Goal: Complete application form: Complete application form

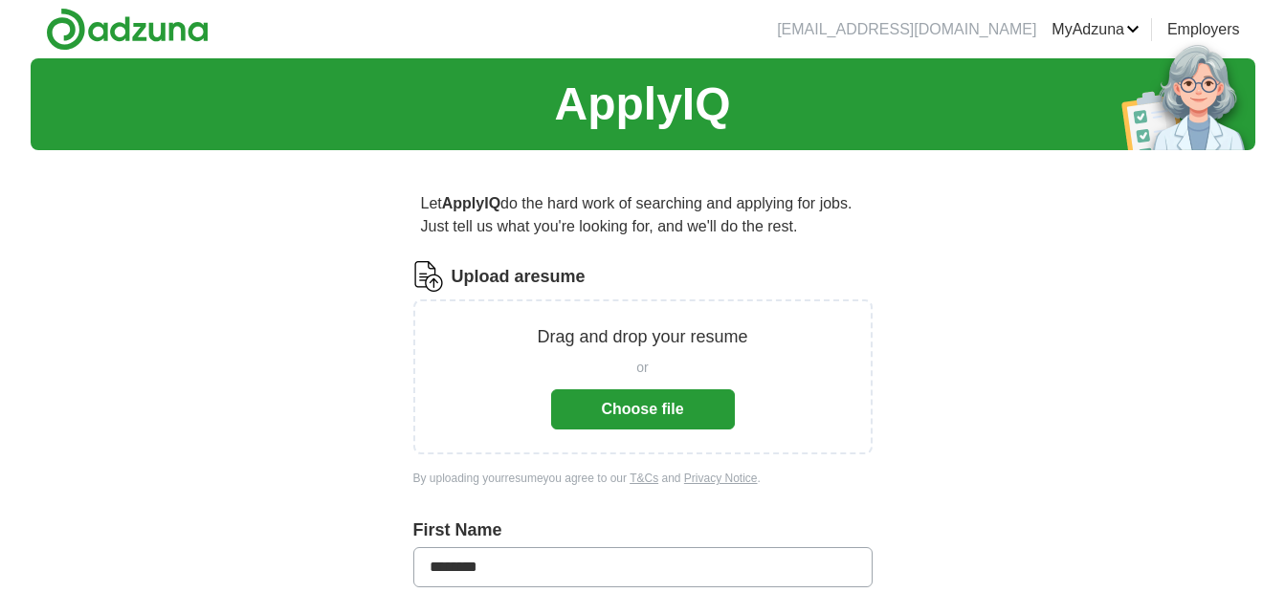
click at [662, 407] on button "Choose file" at bounding box center [643, 409] width 184 height 40
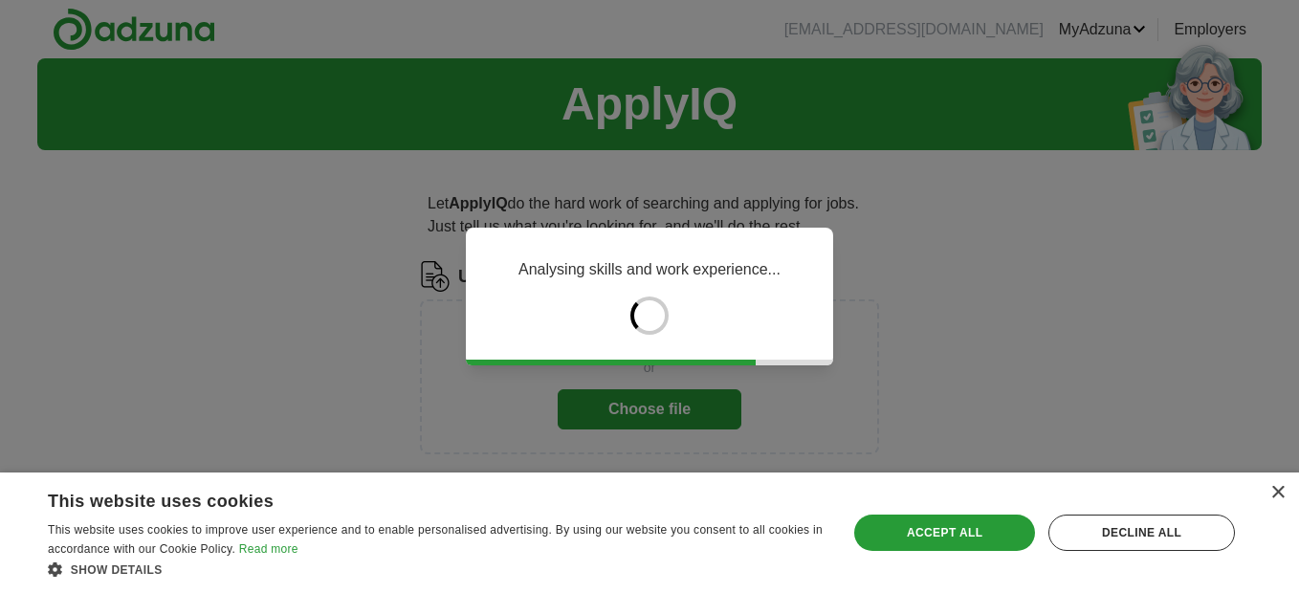
click at [726, 387] on div "Analysing skills and work experience..." at bounding box center [649, 296] width 1299 height 593
click at [894, 527] on div "Accept all" at bounding box center [944, 533] width 181 height 36
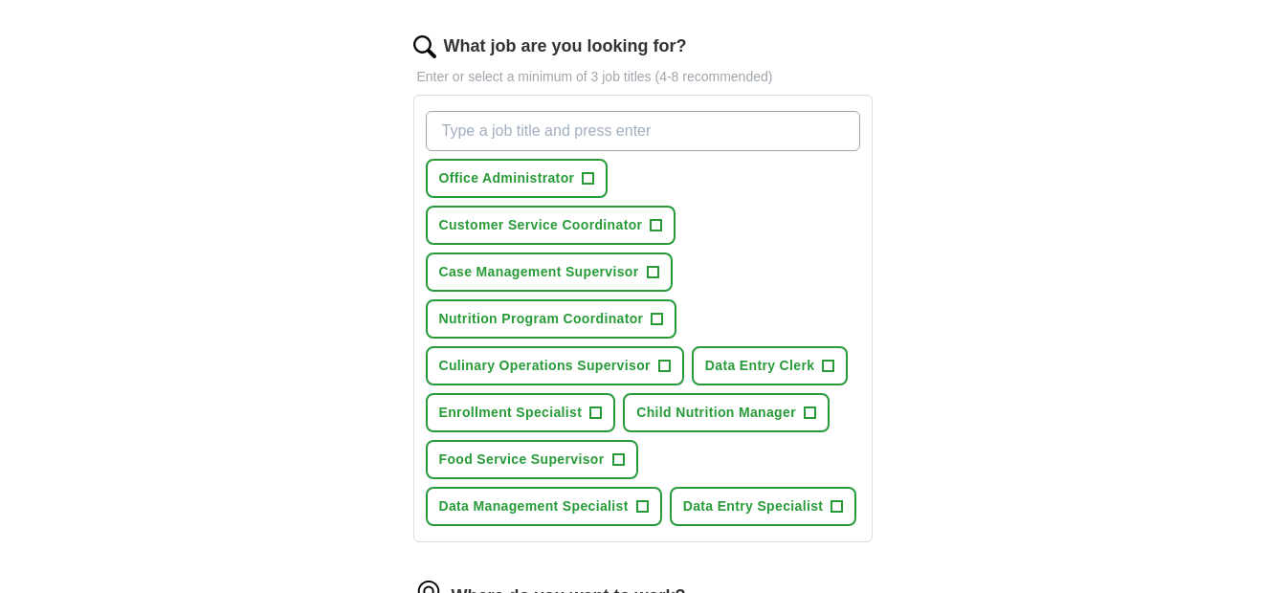
scroll to position [614, 0]
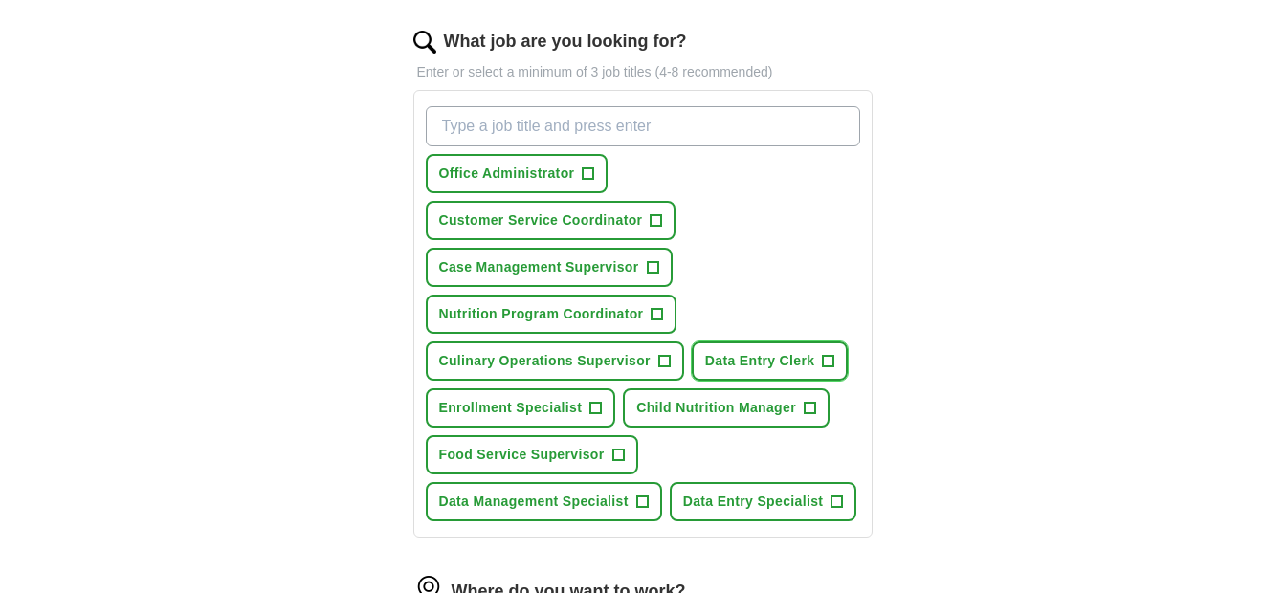
click at [826, 357] on span "+" at bounding box center [828, 361] width 11 height 15
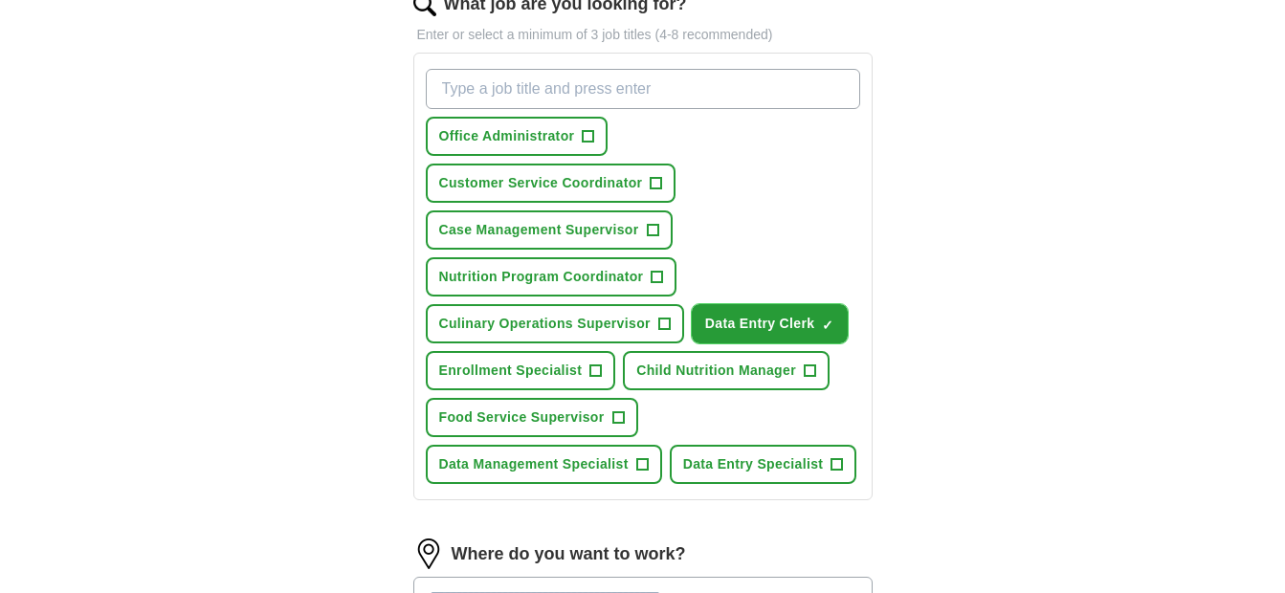
scroll to position [663, 0]
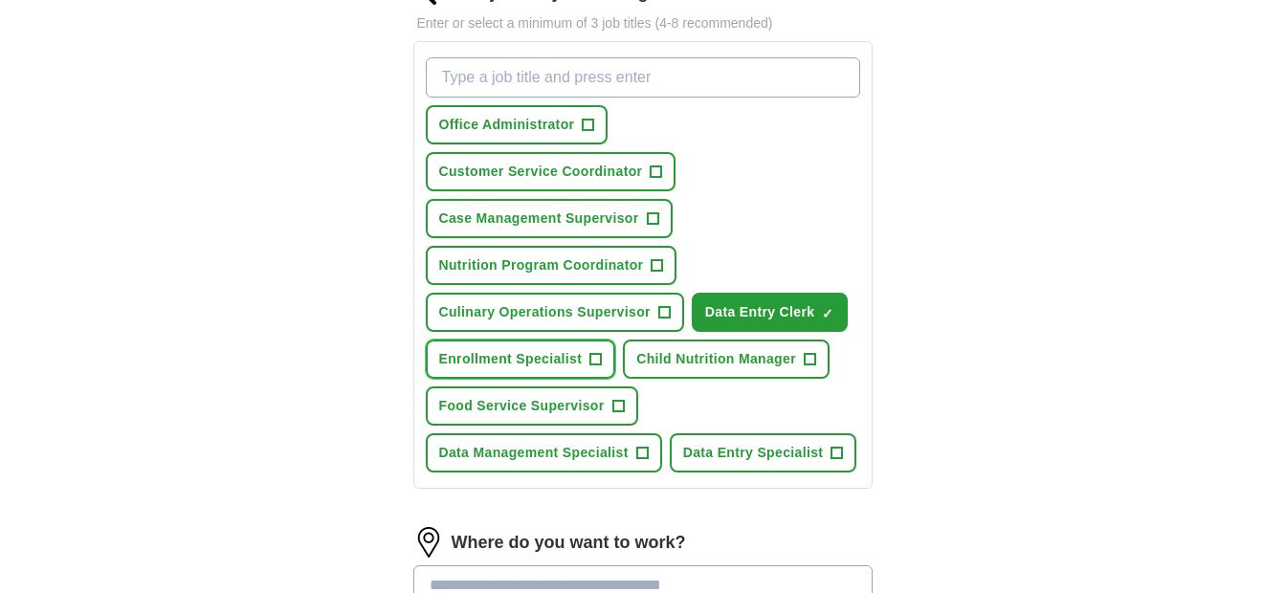
click at [596, 355] on span "+" at bounding box center [595, 359] width 11 height 15
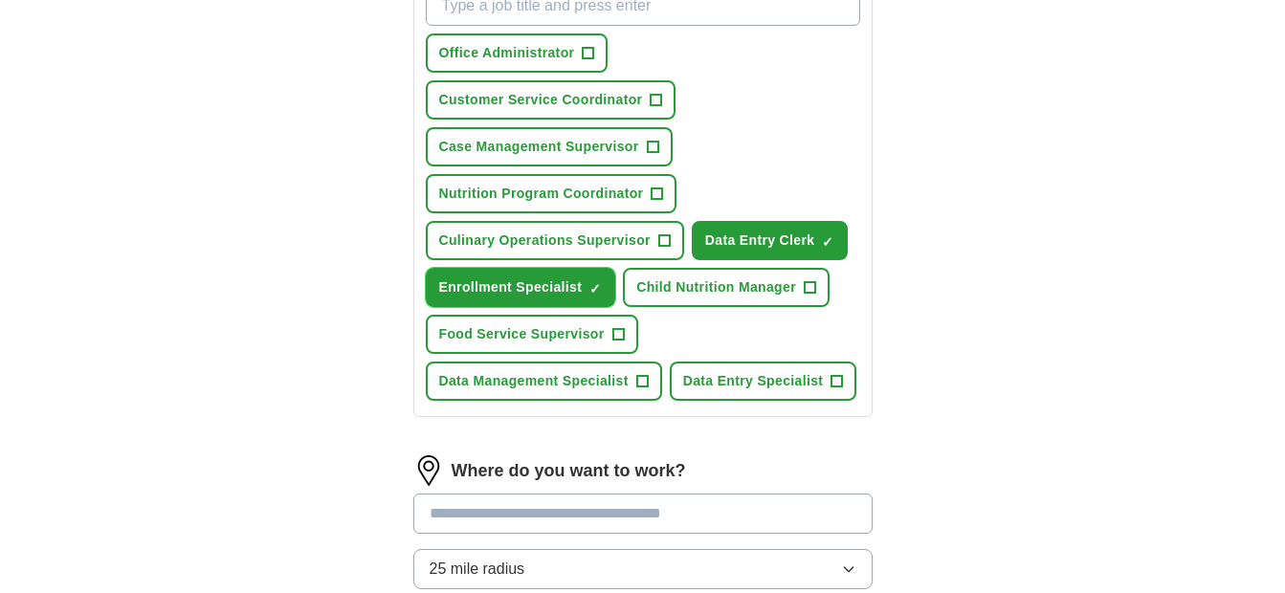
scroll to position [739, 0]
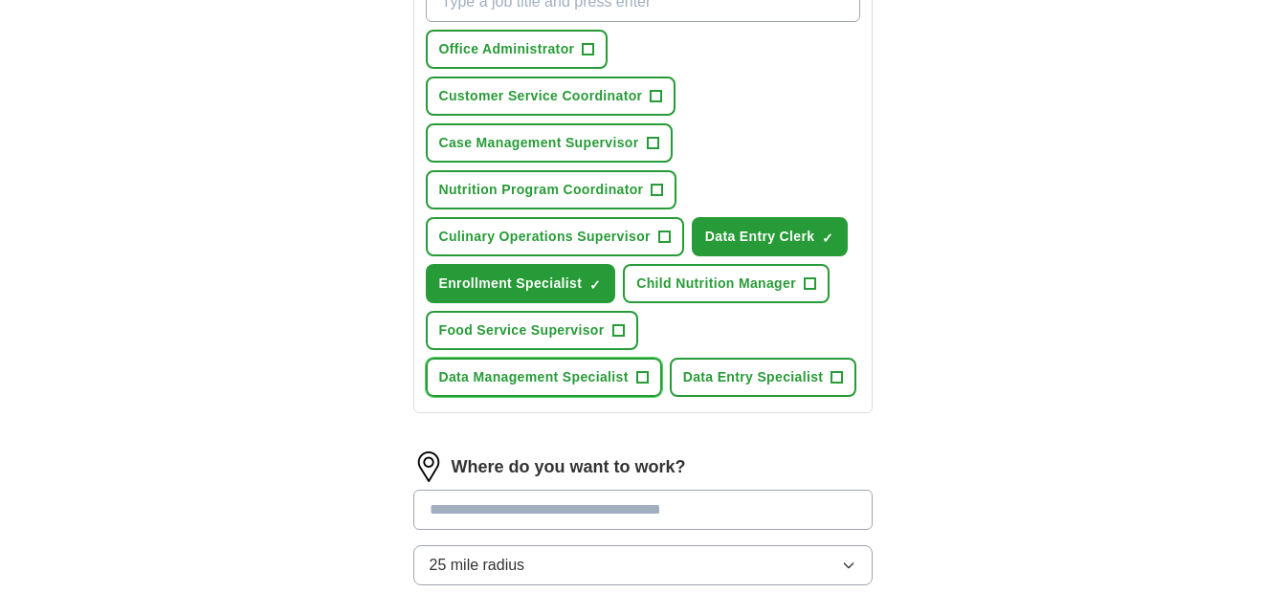
click at [641, 379] on span "+" at bounding box center [641, 377] width 11 height 15
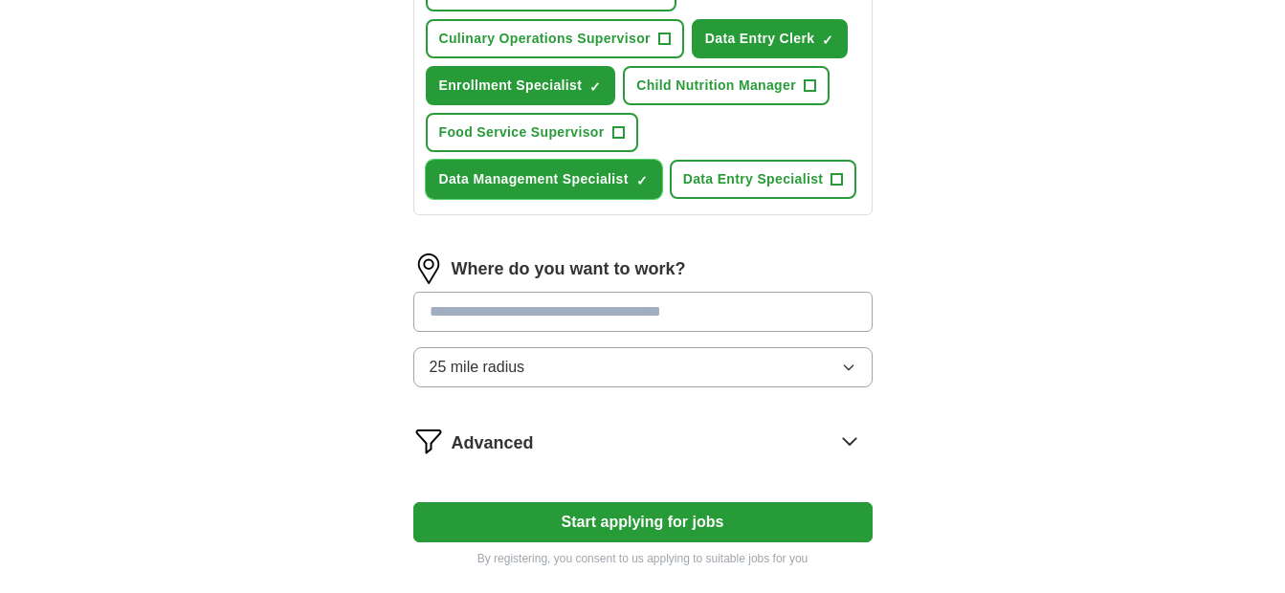
scroll to position [953, 0]
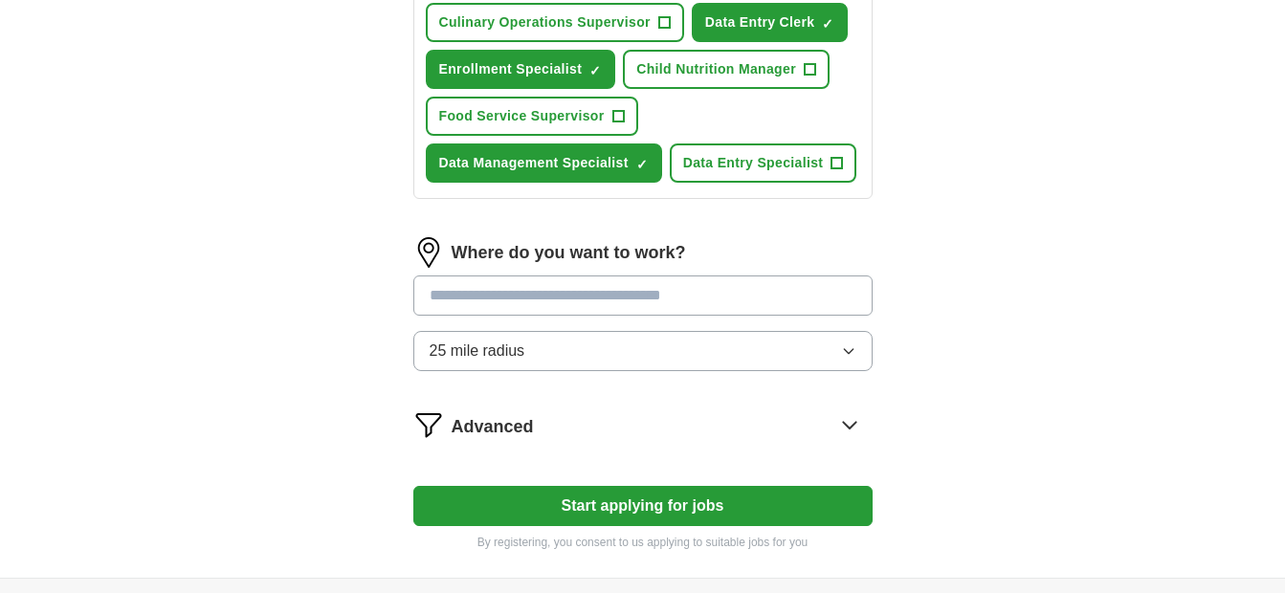
click at [677, 290] on input at bounding box center [642, 296] width 459 height 40
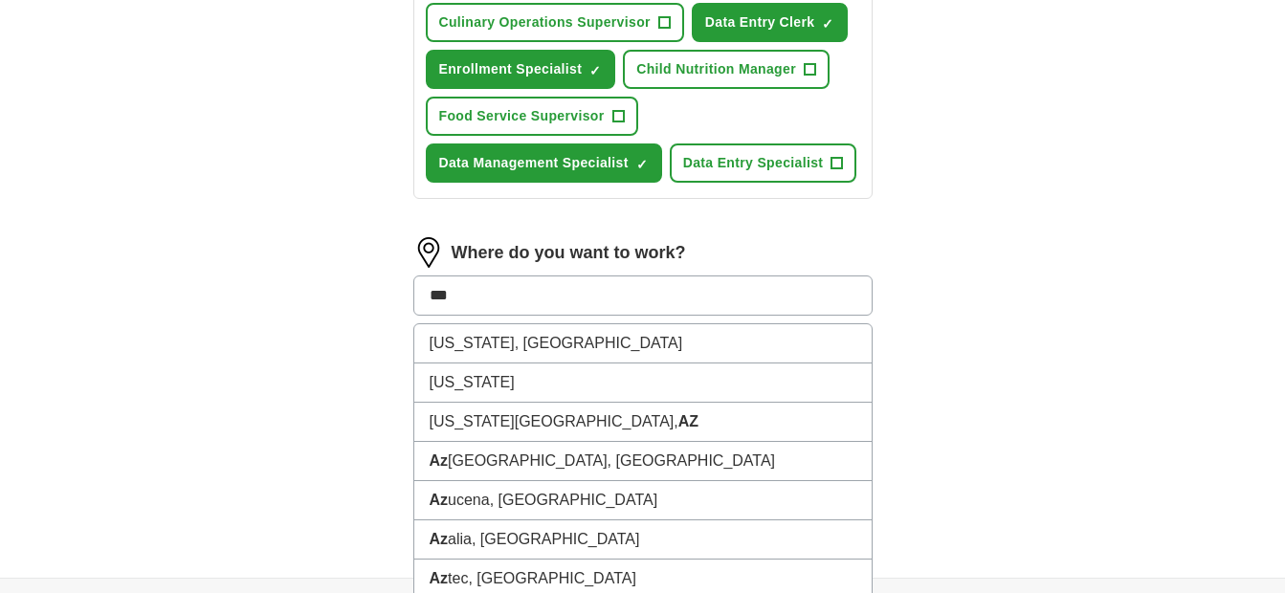
type input "****"
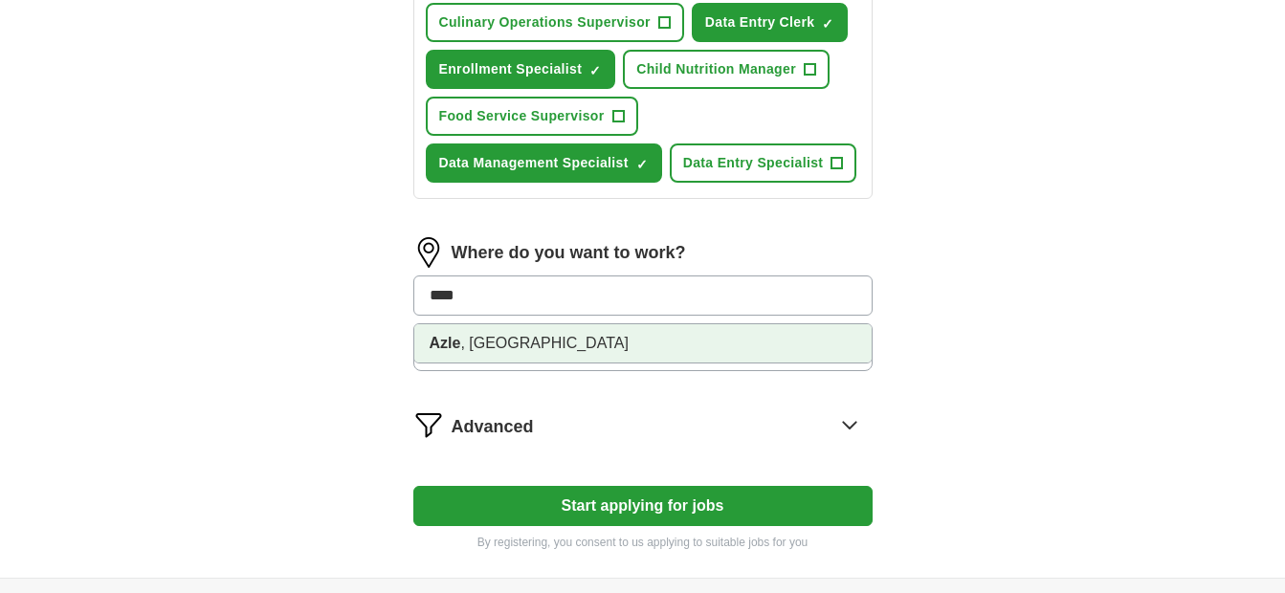
click at [667, 342] on li "[GEOGRAPHIC_DATA] , [GEOGRAPHIC_DATA]" at bounding box center [642, 343] width 457 height 38
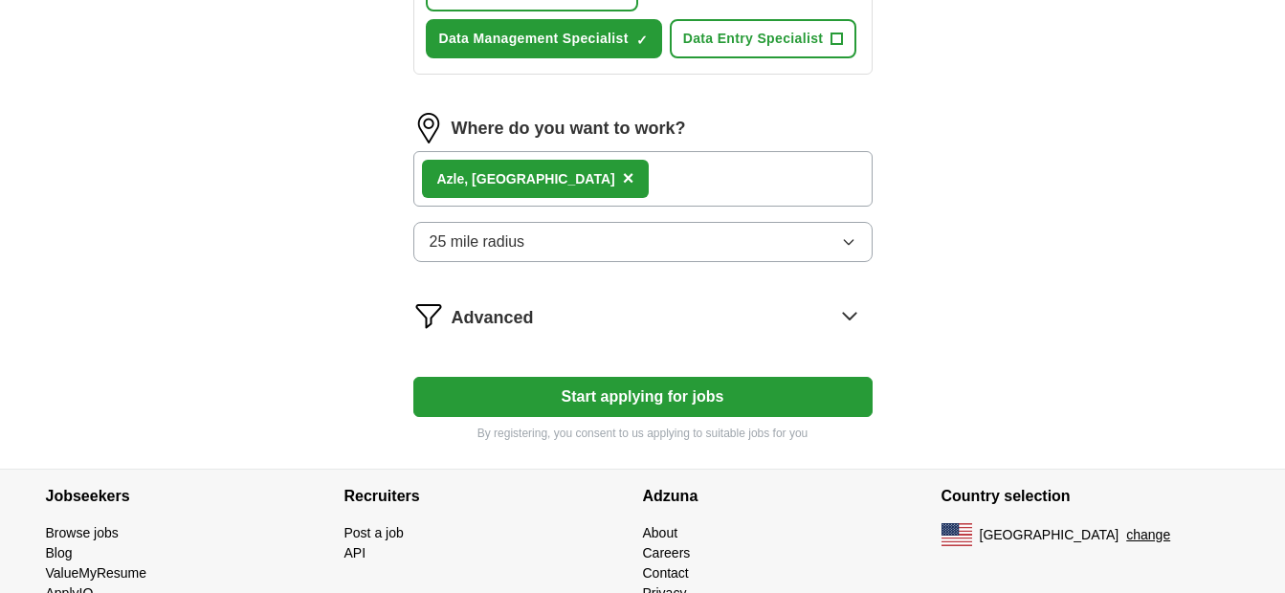
scroll to position [1100, 0]
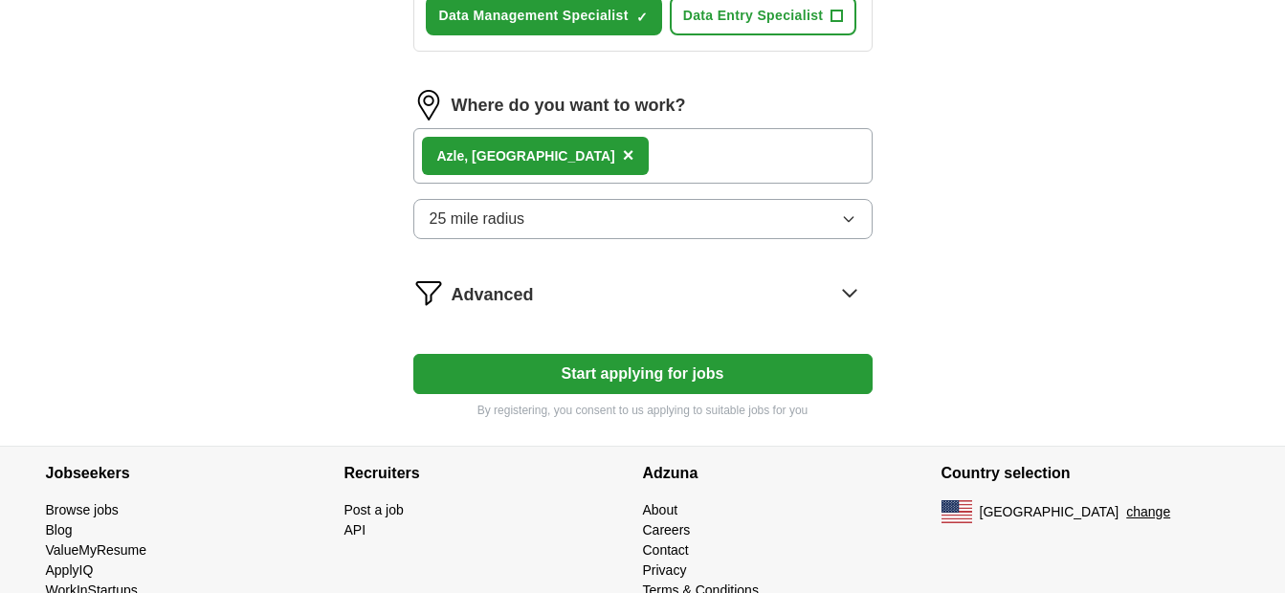
click at [858, 293] on icon at bounding box center [849, 292] width 31 height 31
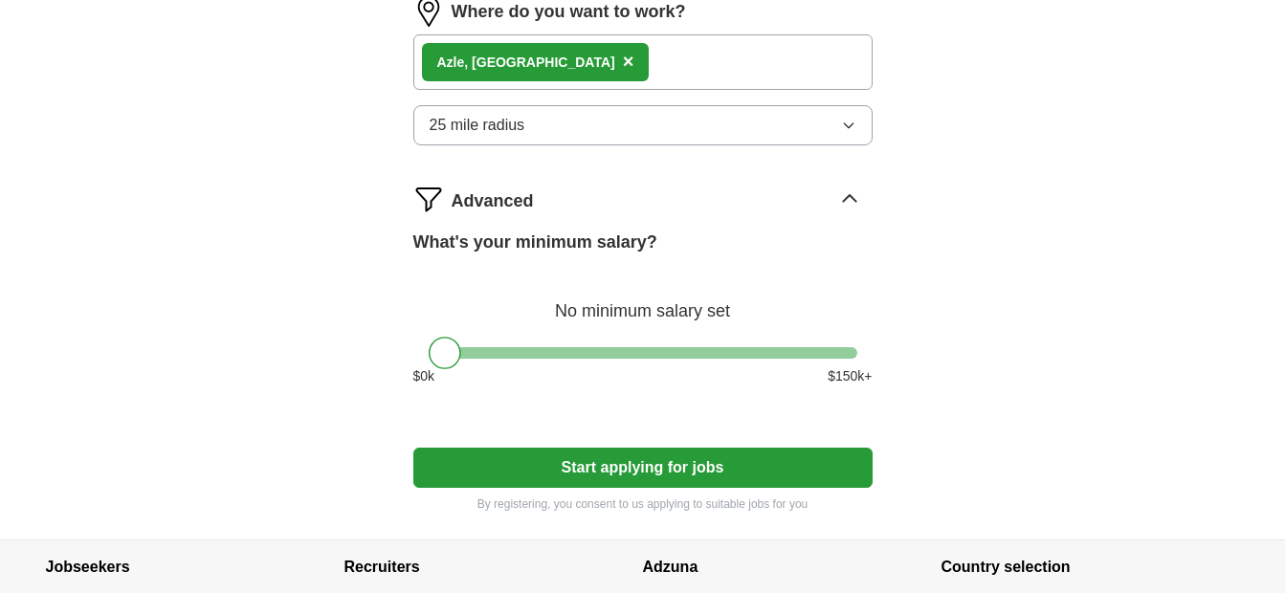
scroll to position [1227, 0]
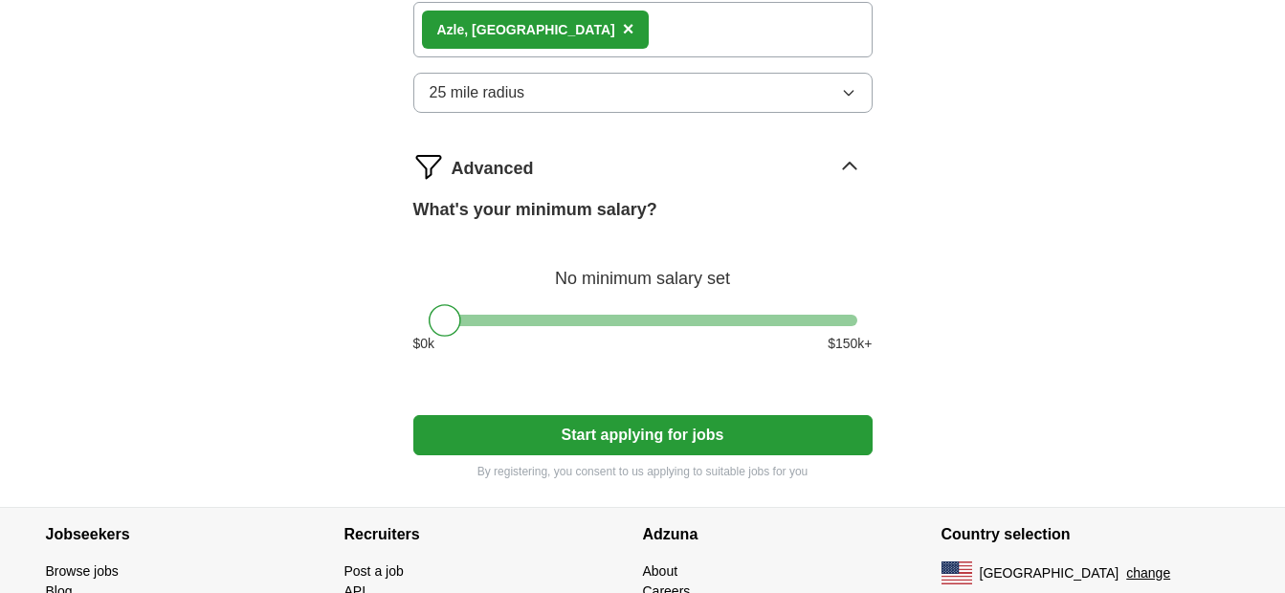
click at [730, 433] on button "Start applying for jobs" at bounding box center [642, 435] width 459 height 40
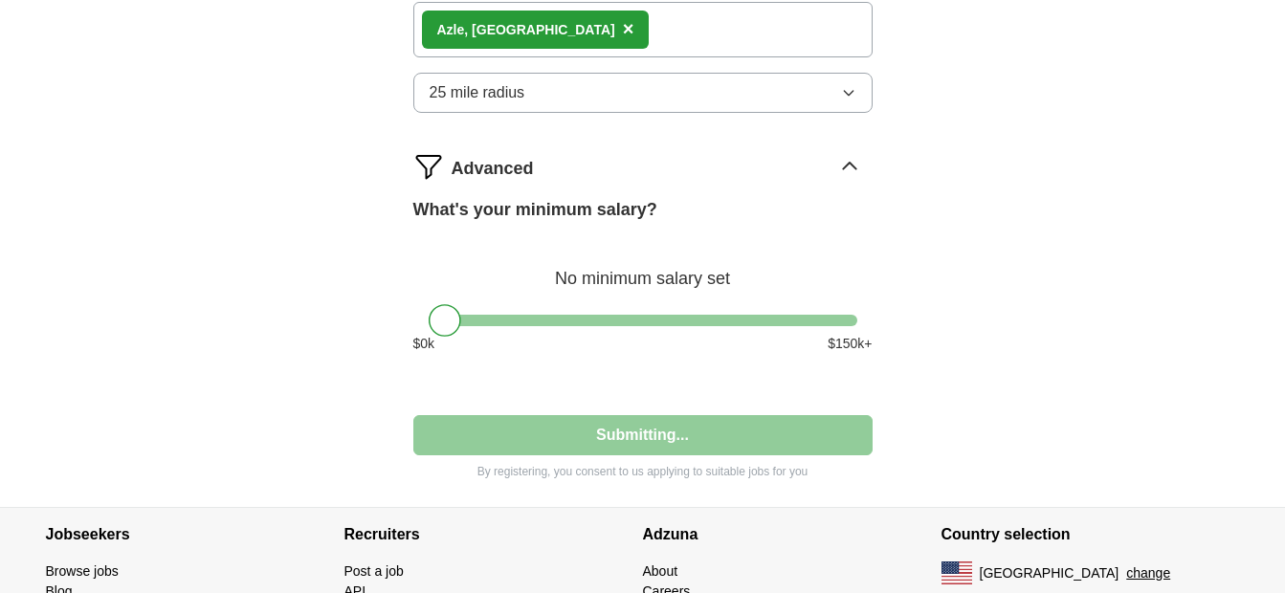
select select "**"
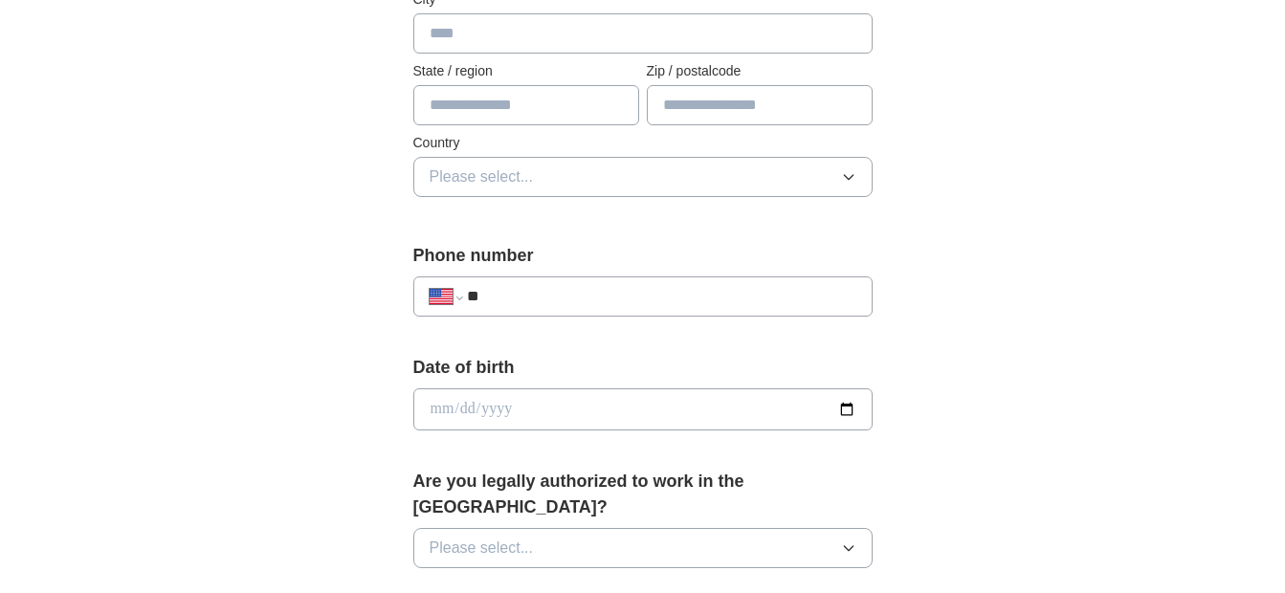
scroll to position [546, 0]
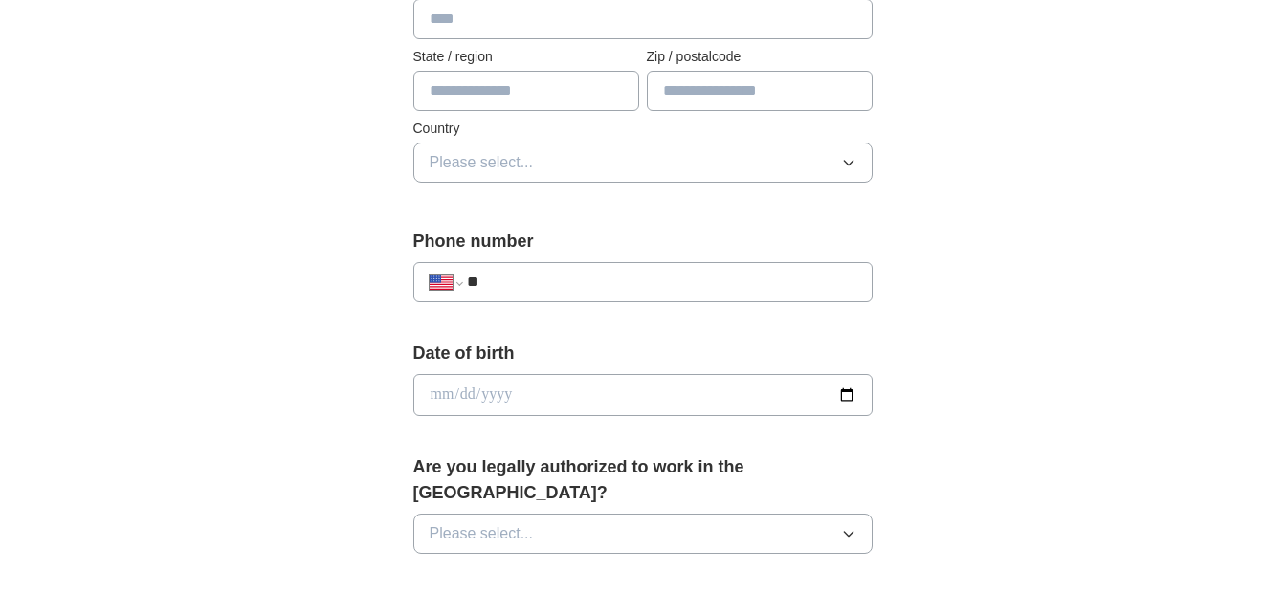
click at [618, 285] on input "**" at bounding box center [661, 282] width 388 height 23
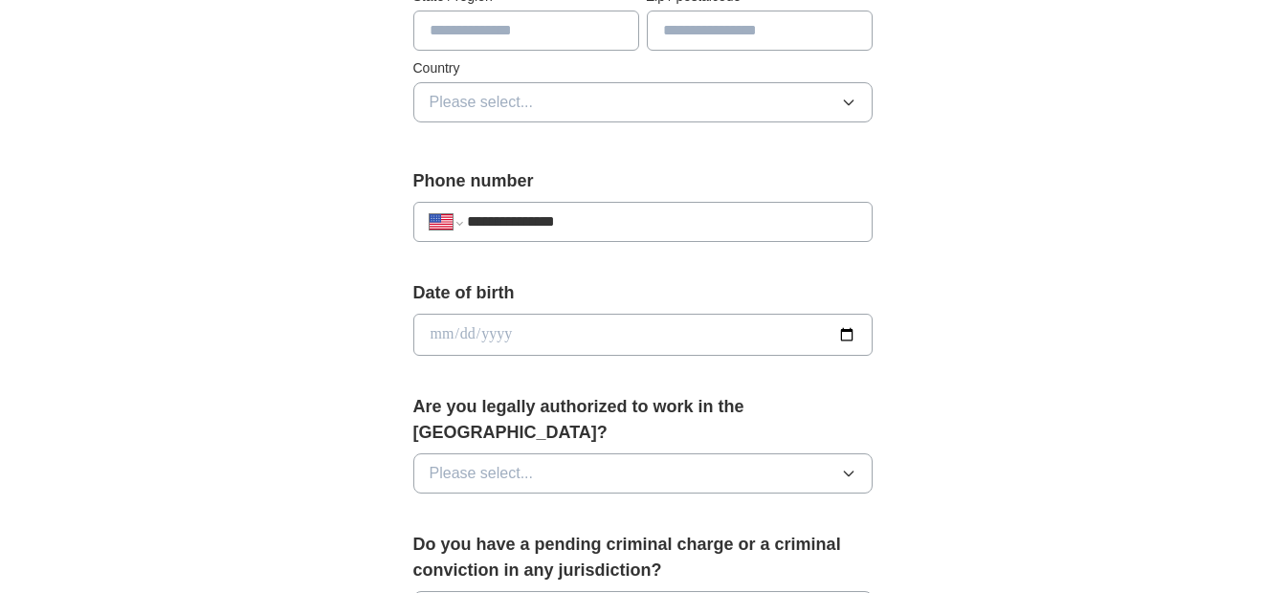
scroll to position [693, 0]
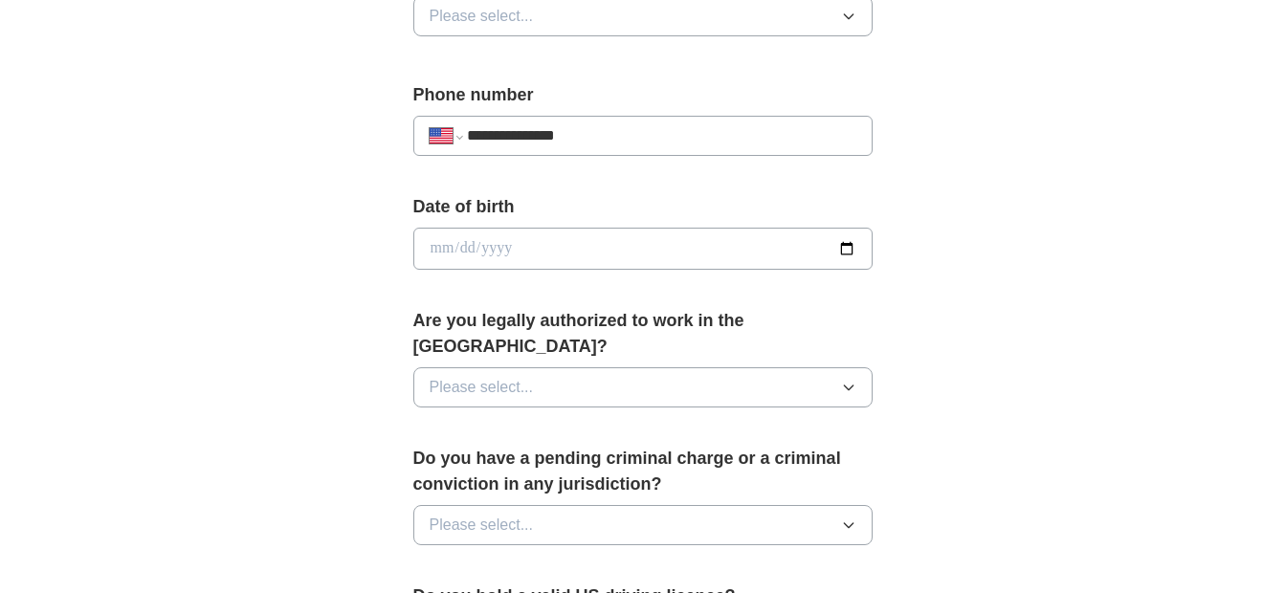
type input "**********"
click at [523, 376] on span "Please select..." at bounding box center [482, 387] width 104 height 23
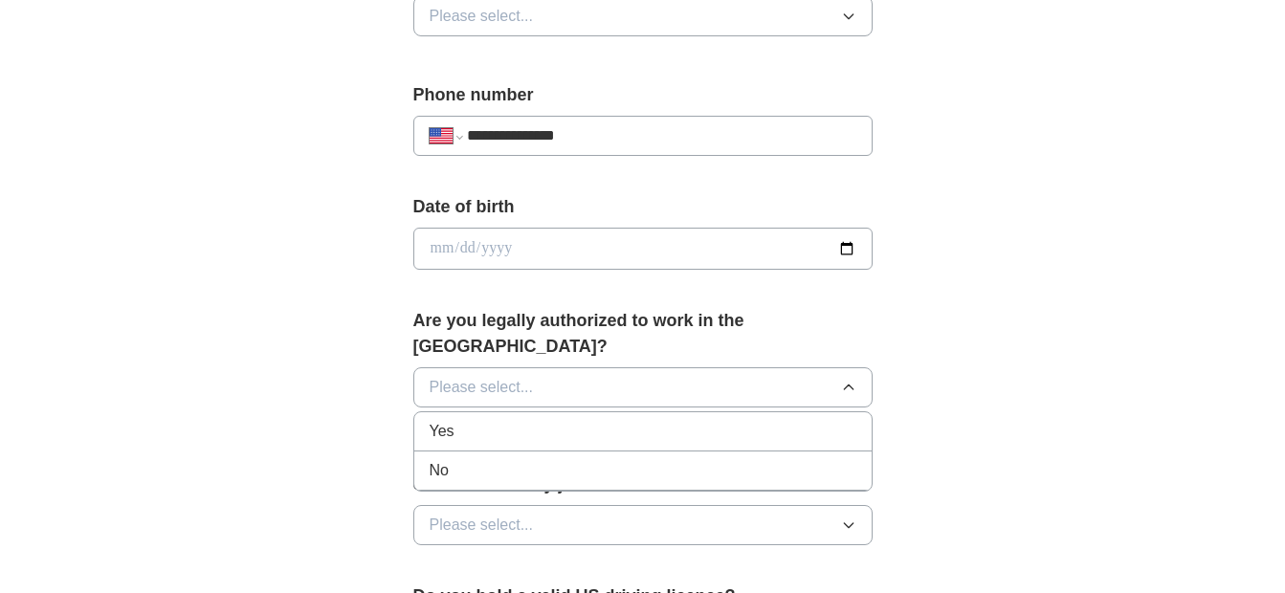
click at [459, 420] on div "Yes" at bounding box center [643, 431] width 427 height 23
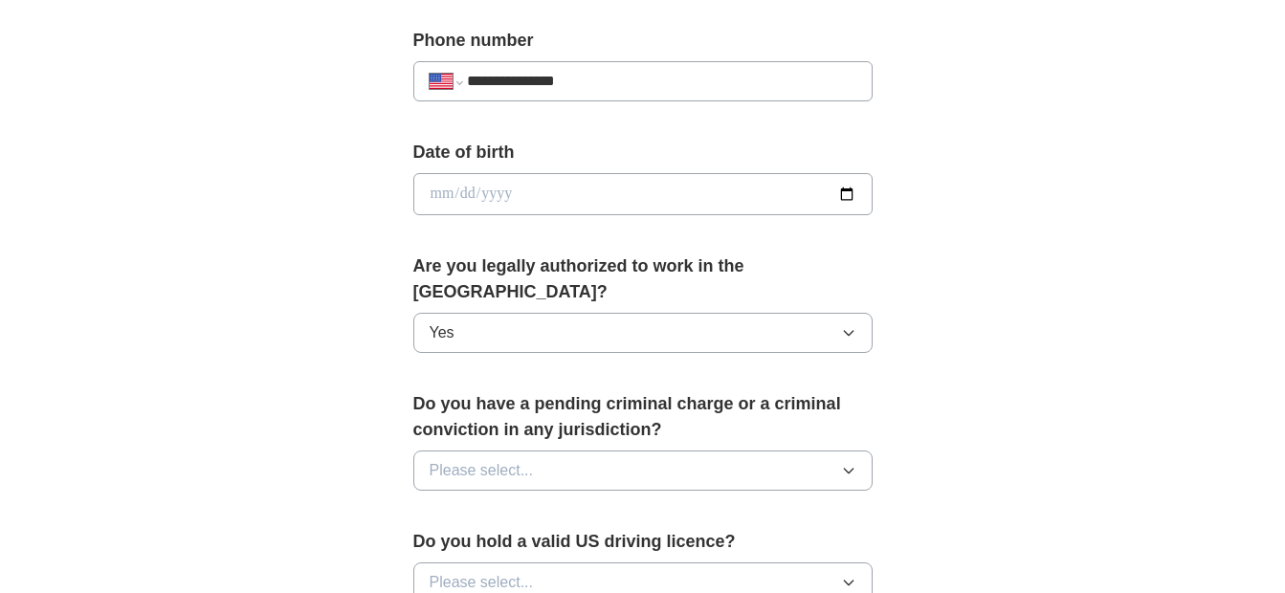
scroll to position [757, 0]
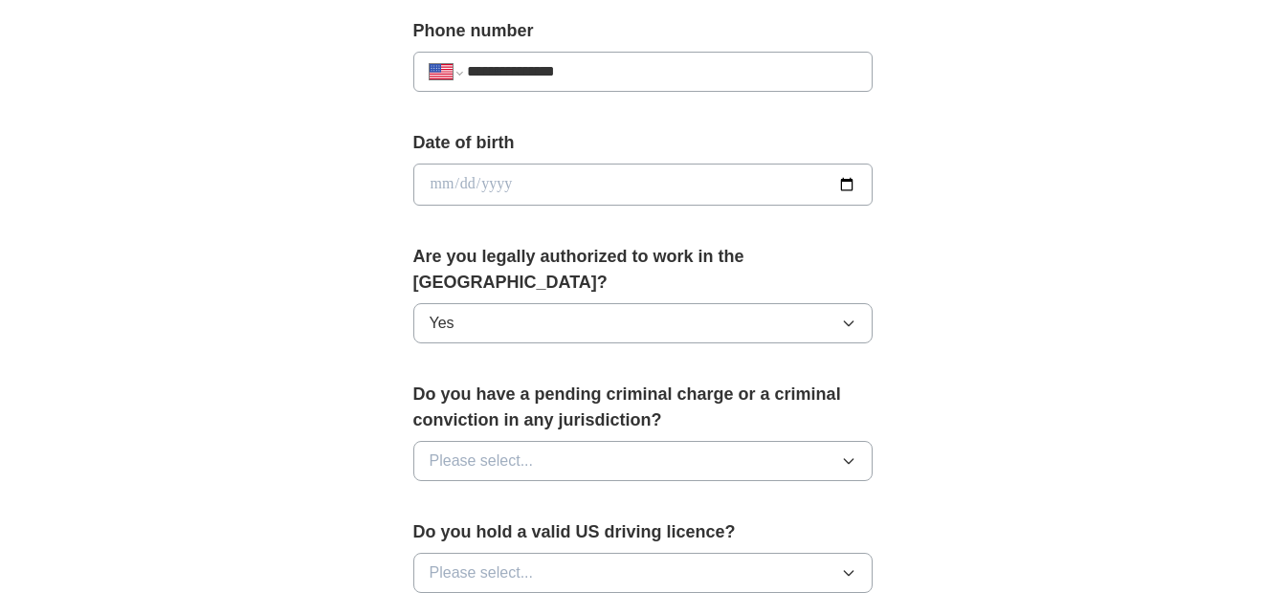
click at [458, 450] on span "Please select..." at bounding box center [482, 461] width 104 height 23
click at [424, 525] on li "No" at bounding box center [642, 544] width 457 height 39
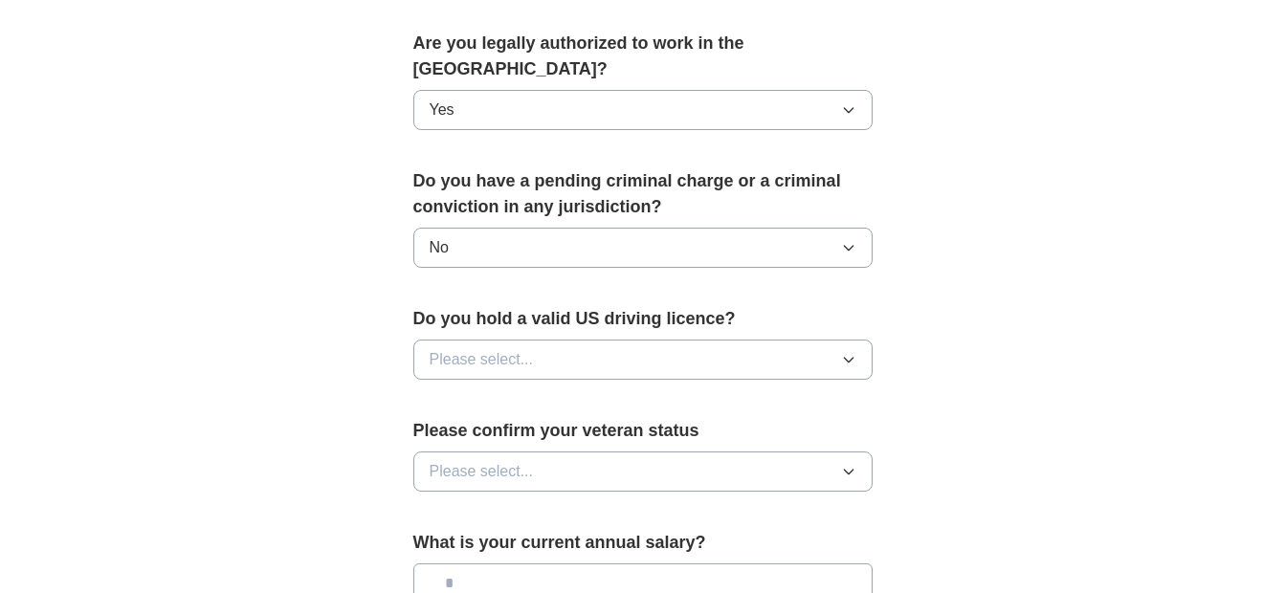
scroll to position [978, 0]
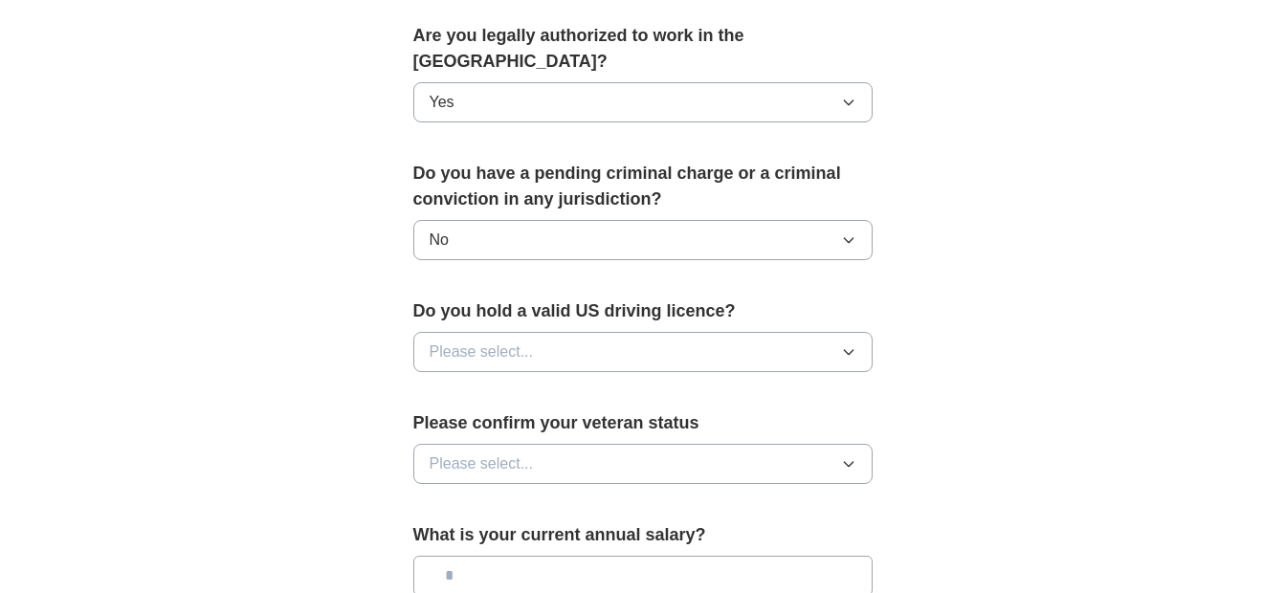
click at [499, 349] on div "Do you hold a valid US driving licence? Please select..." at bounding box center [642, 343] width 459 height 89
click at [500, 341] on span "Please select..." at bounding box center [482, 352] width 104 height 23
click at [477, 385] on div "Yes" at bounding box center [643, 396] width 427 height 23
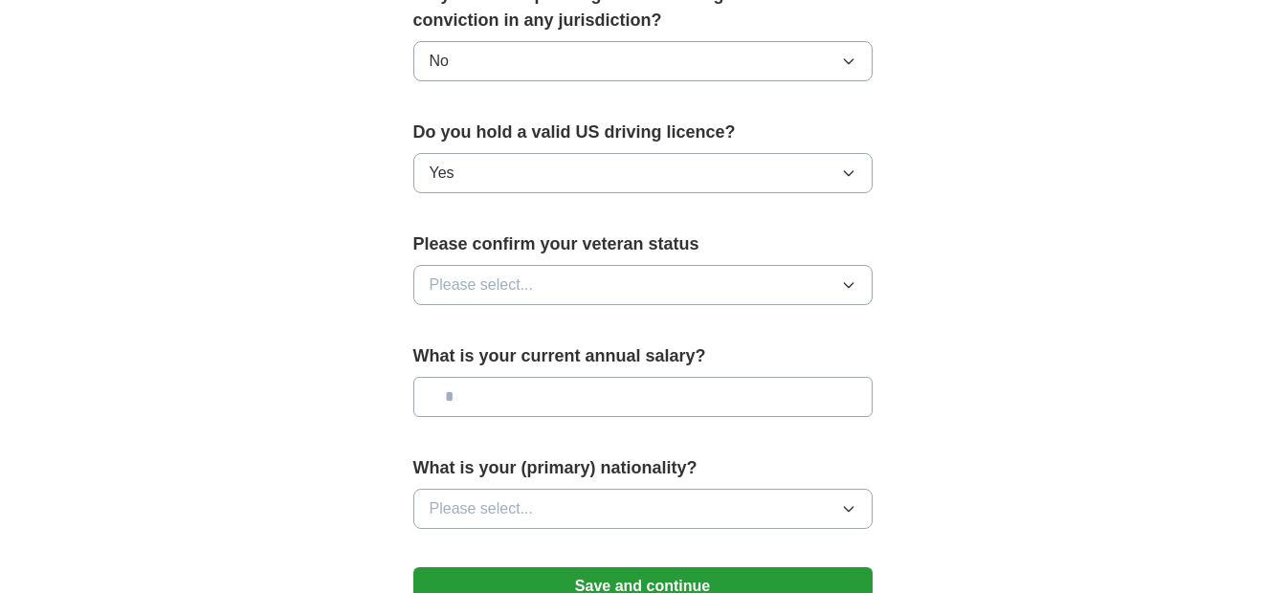
scroll to position [1167, 0]
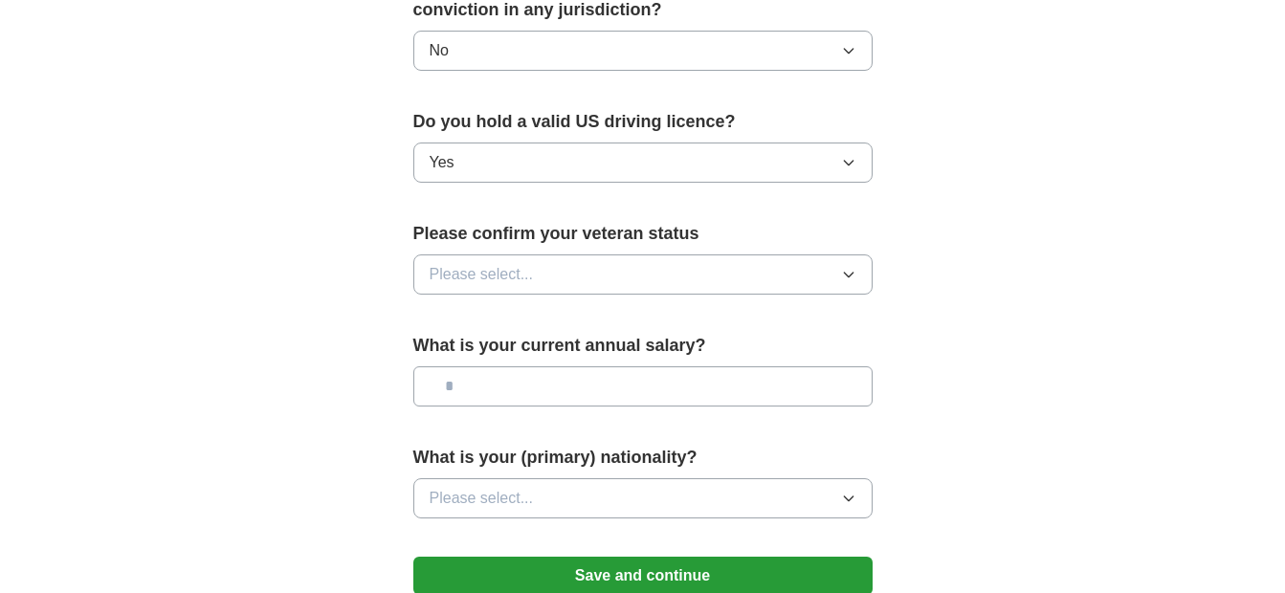
click at [512, 263] on span "Please select..." at bounding box center [482, 274] width 104 height 23
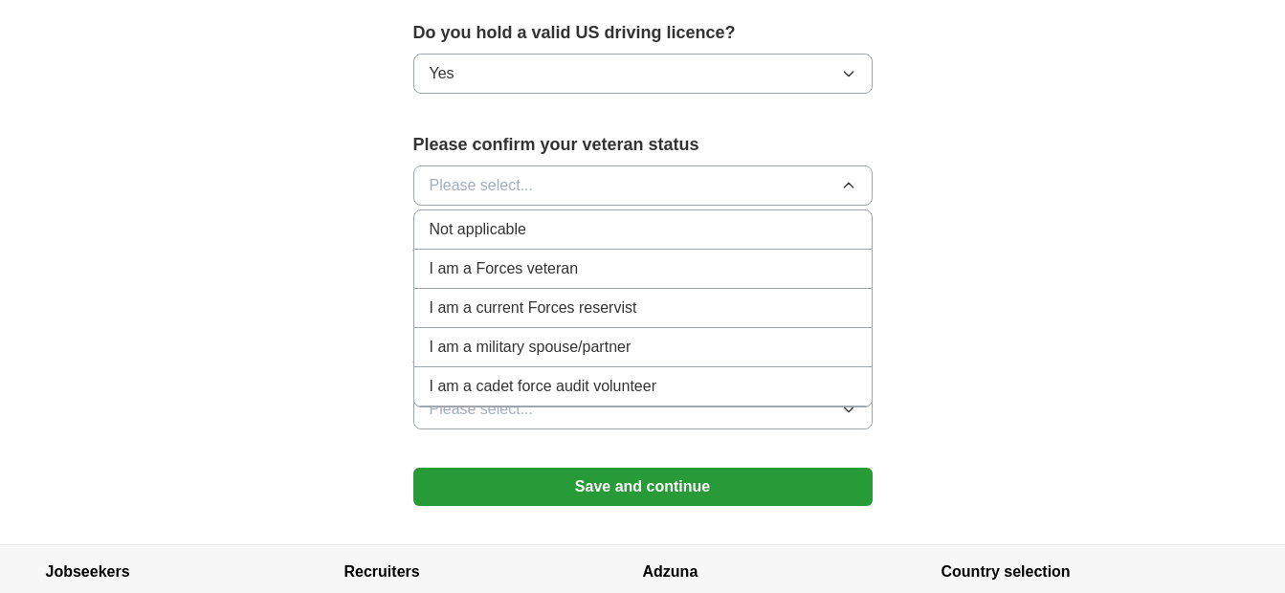
scroll to position [1257, 0]
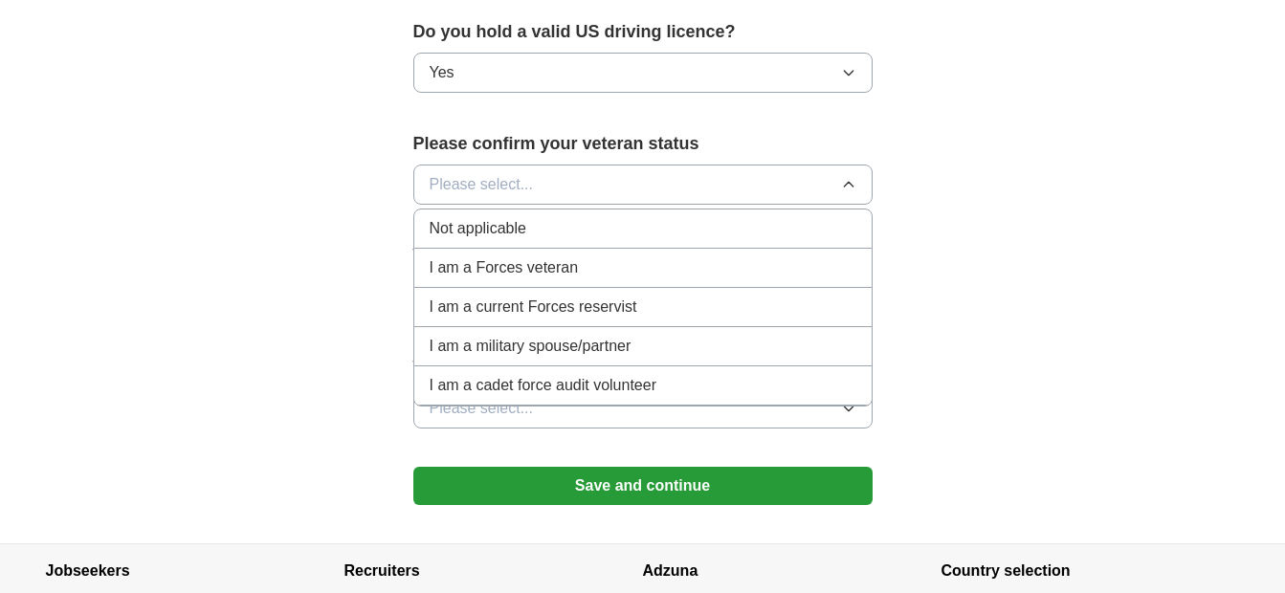
click at [504, 256] on span "I am a Forces veteran" at bounding box center [504, 267] width 149 height 23
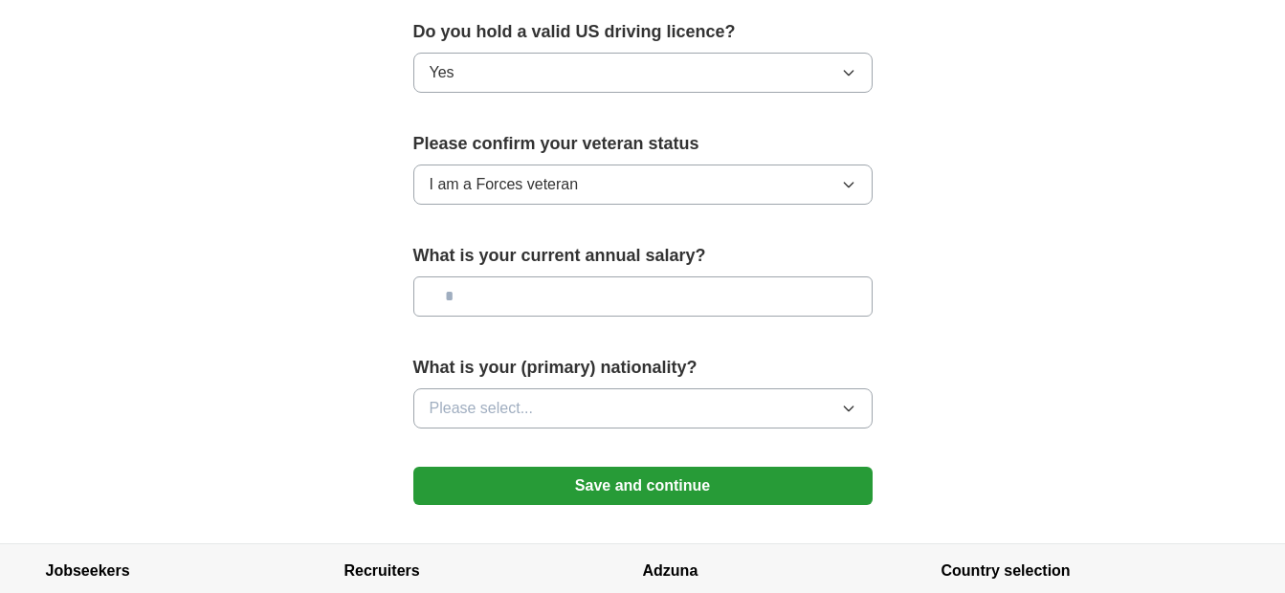
click at [501, 277] on input "text" at bounding box center [642, 297] width 459 height 40
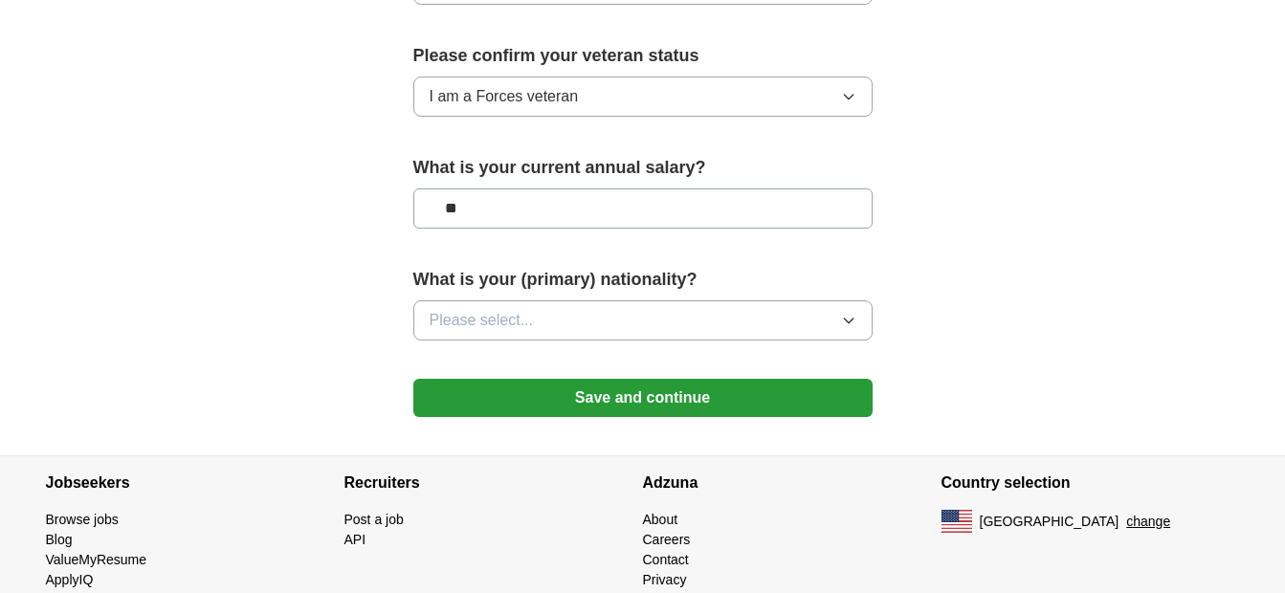
scroll to position [1374, 0]
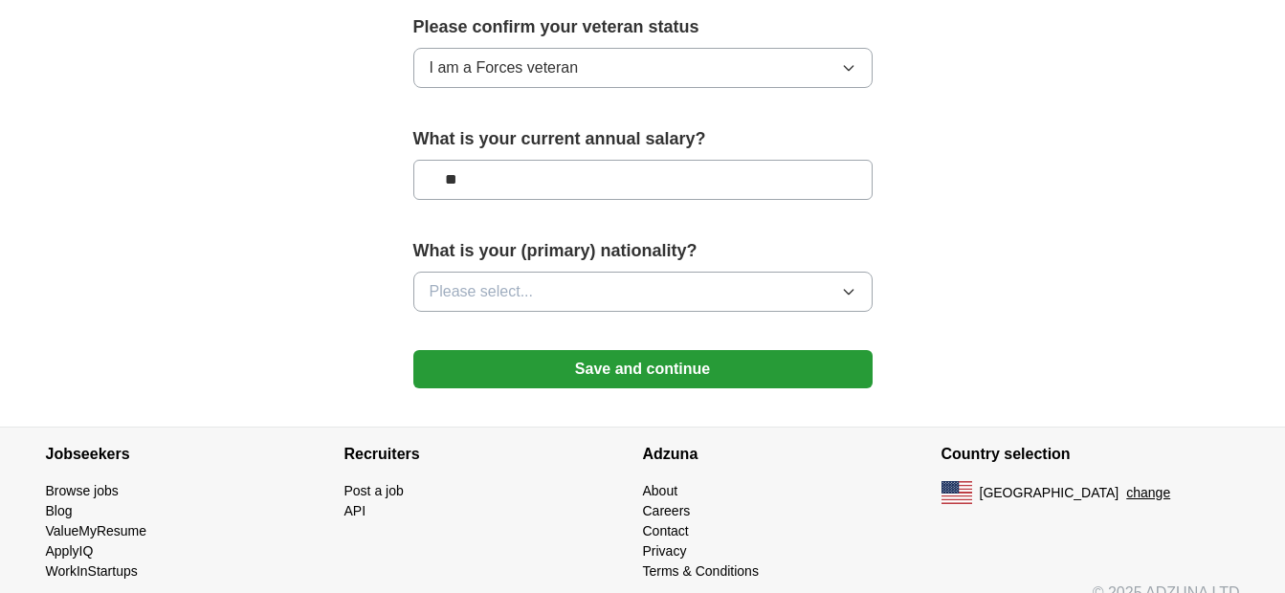
type input "**"
click at [505, 280] on span "Please select..." at bounding box center [482, 291] width 104 height 23
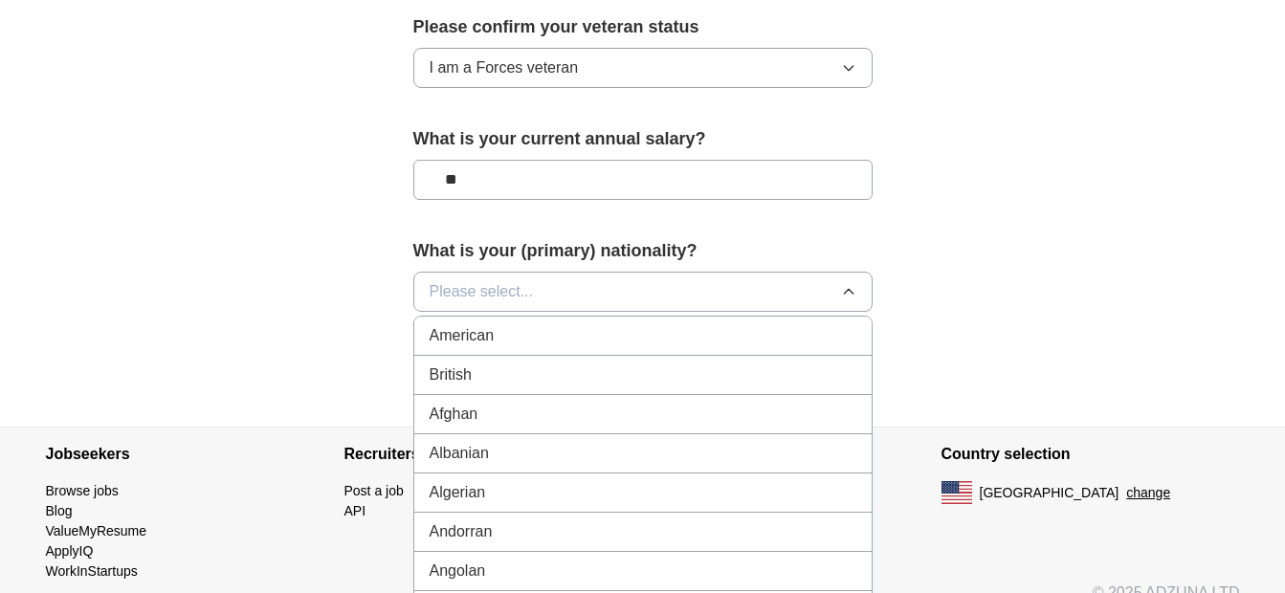
click at [492, 324] on span "American" at bounding box center [462, 335] width 65 height 23
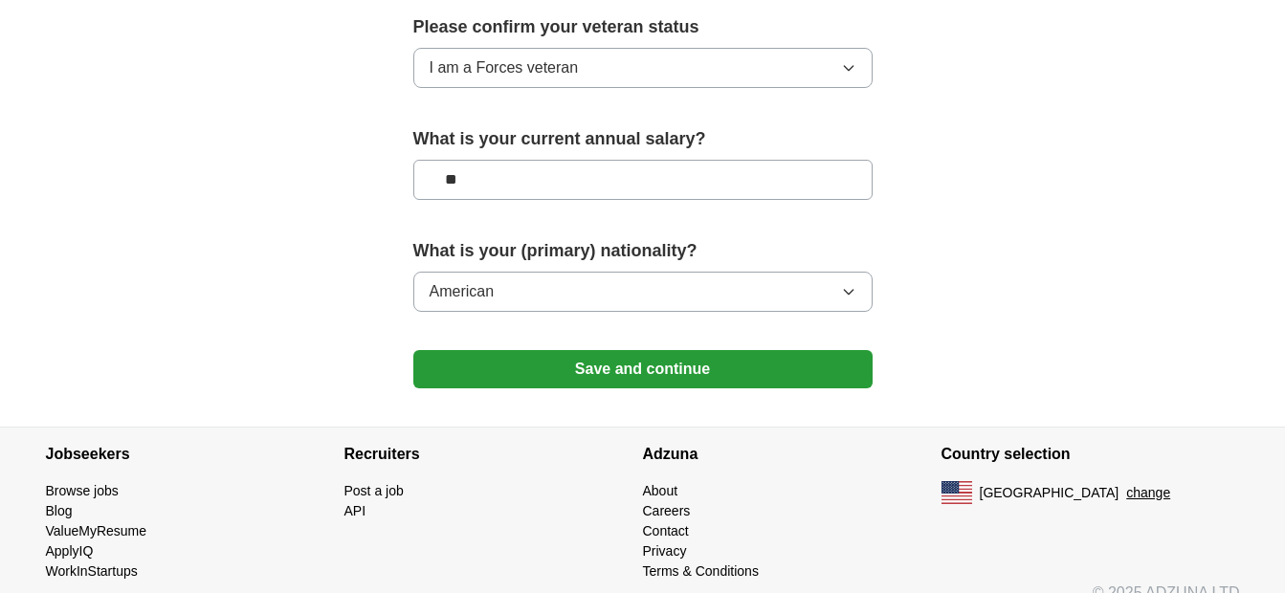
click at [486, 350] on button "Save and continue" at bounding box center [642, 369] width 459 height 38
